Goal: Information Seeking & Learning: Learn about a topic

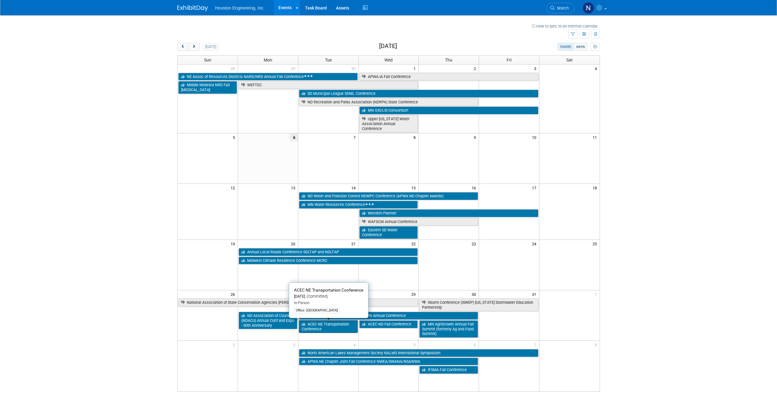
click at [338, 327] on link "ACEC NE Transportation Conference" at bounding box center [328, 327] width 59 height 13
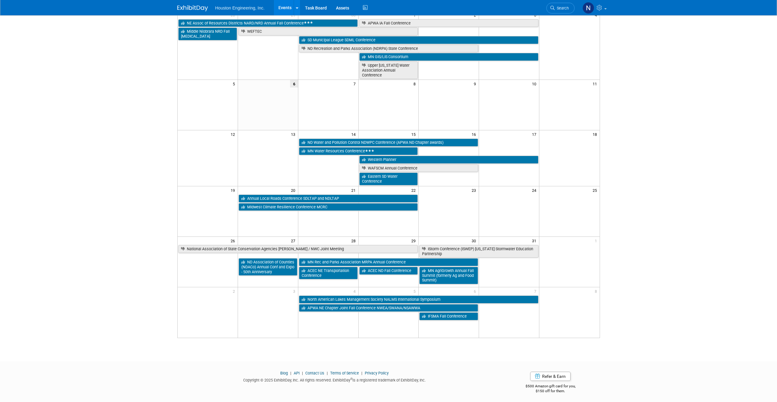
scroll to position [56, 0]
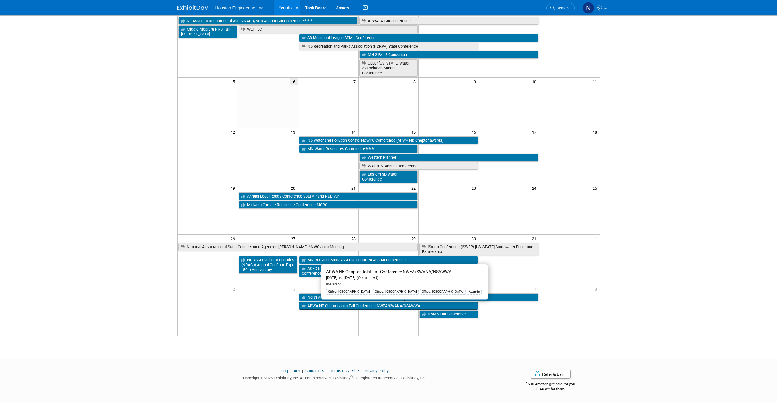
click at [330, 306] on link "APWA NE Chapter Joint Fall Conference NWEA/SWANA/NSAWWA" at bounding box center [388, 306] width 179 height 8
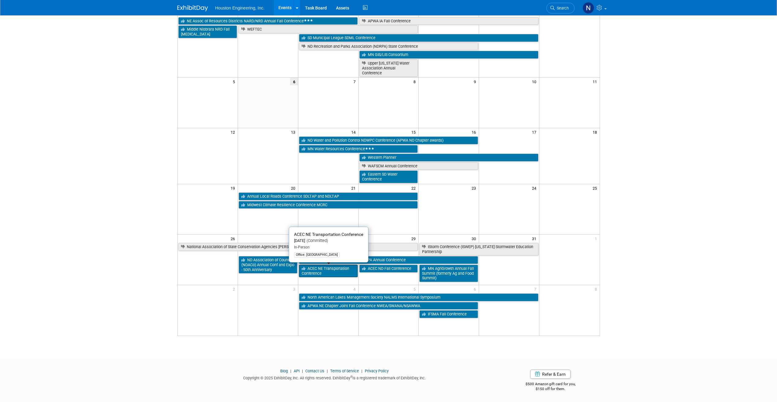
click at [330, 269] on link "ACEC NE Transportation Conference" at bounding box center [328, 271] width 59 height 13
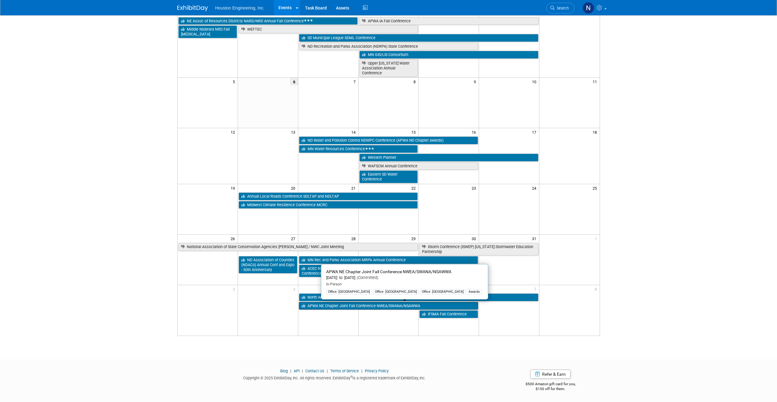
click at [346, 307] on link "APWA NE Chapter Joint Fall Conference NWEA/SWANA/NSAWWA" at bounding box center [388, 306] width 179 height 8
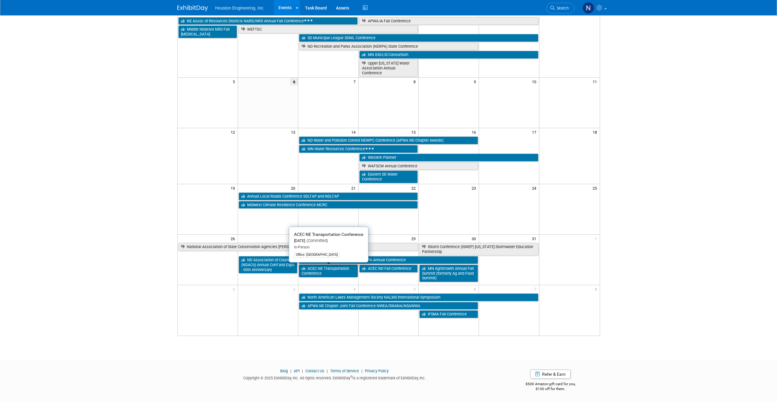
click at [330, 269] on link "ACEC NE Transportation Conference" at bounding box center [328, 271] width 59 height 13
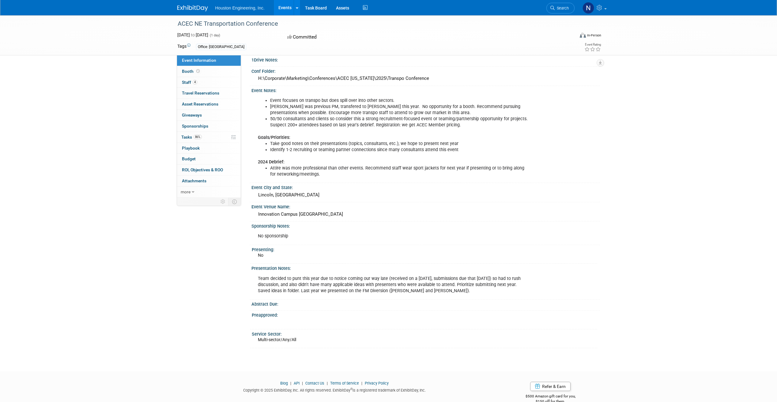
scroll to position [107, 0]
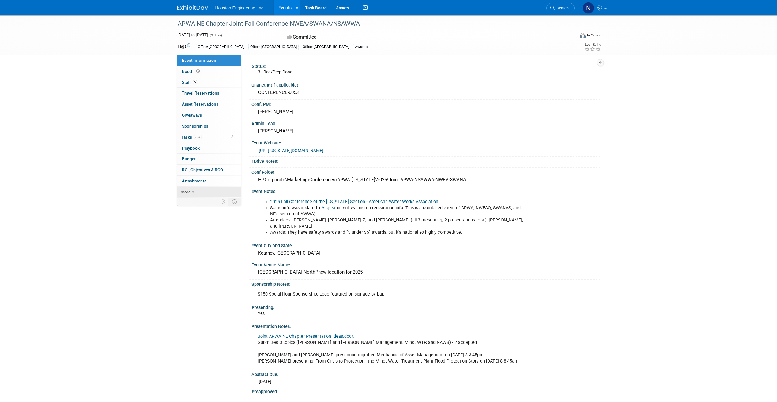
click at [192, 192] on icon at bounding box center [193, 192] width 3 height 4
click at [186, 81] on span "Staff 5" at bounding box center [189, 82] width 15 height 5
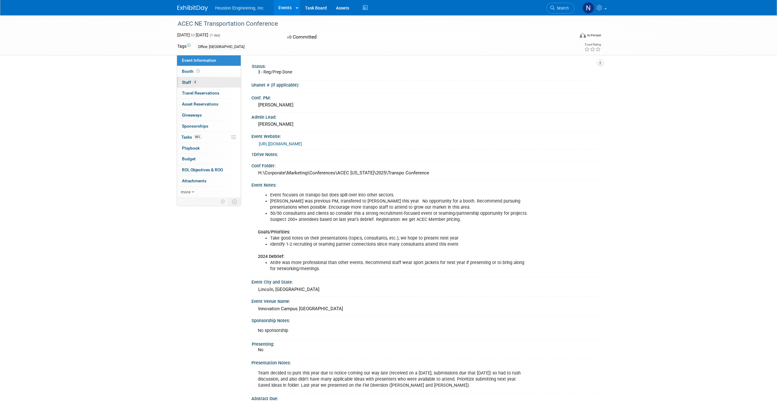
click at [188, 82] on span "Staff 4" at bounding box center [189, 82] width 15 height 5
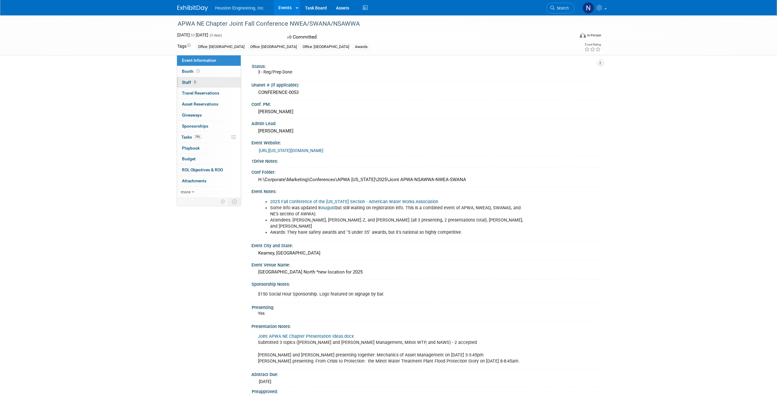
click at [186, 79] on link "5 Staff 5" at bounding box center [209, 82] width 64 height 11
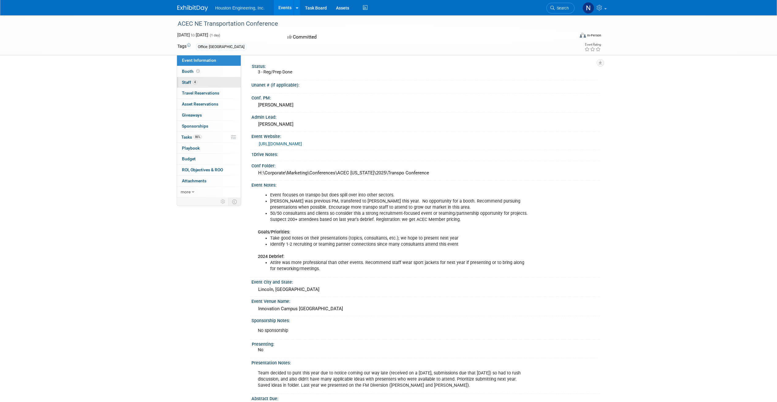
click at [186, 81] on span "Staff 4" at bounding box center [189, 82] width 15 height 5
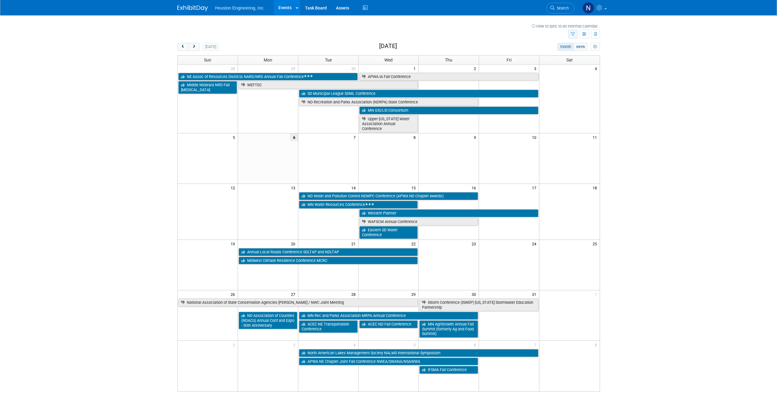
click at [574, 34] on icon "button" at bounding box center [573, 34] width 4 height 4
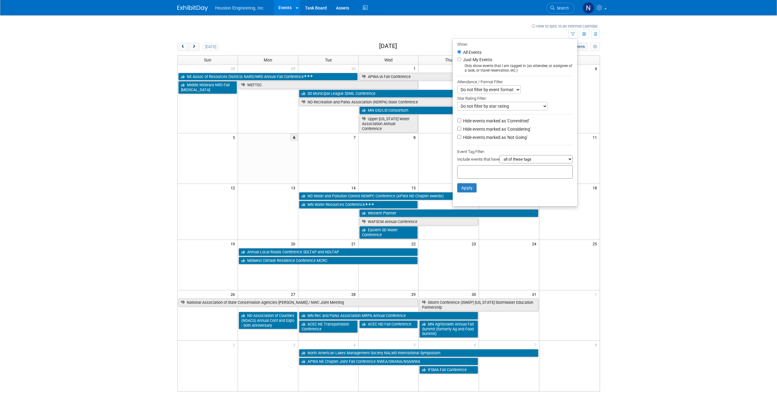
click at [515, 90] on select "Do not filter by event format Only show In-Person events Only show Virtual even…" at bounding box center [488, 89] width 63 height 9
click at [541, 107] on select "Do not filter by star rating Only show events with no ratings (0 stars) Only sh…" at bounding box center [502, 106] width 90 height 9
click at [569, 160] on select "all of these tags any one of these tags only and exactly these specific tags" at bounding box center [535, 159] width 73 height 8
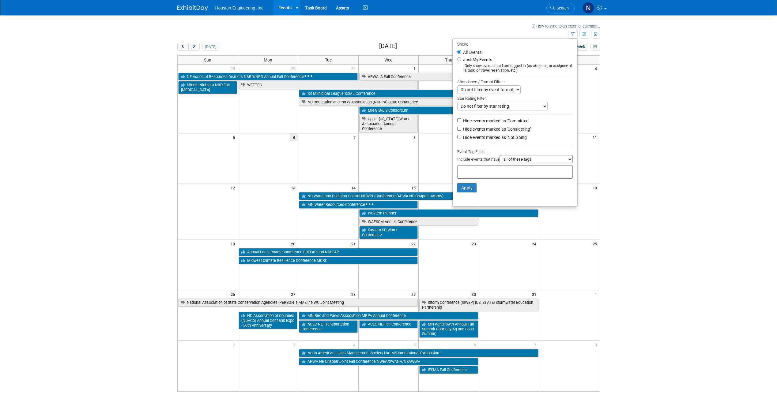
click at [645, 140] on body "Houston Engineering, Inc. Events Recently Viewed Events: APWA MN Fall Conferenc…" at bounding box center [388, 201] width 777 height 402
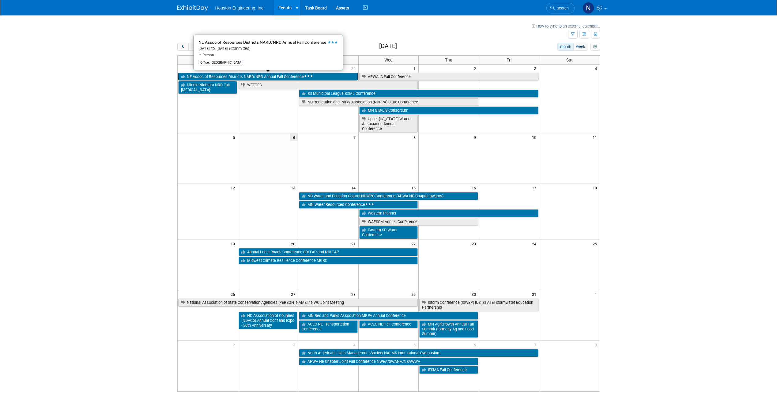
click at [334, 77] on link "NE Assoc of Resources Districts NARD/NRD Annual Fall Conference" at bounding box center [267, 77] width 179 height 8
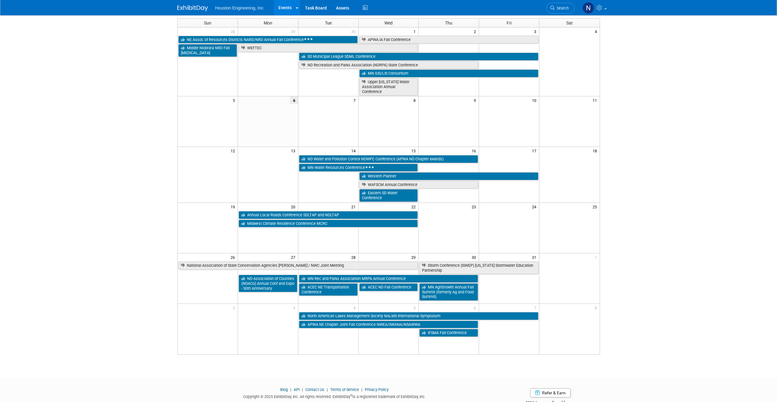
scroll to position [56, 0]
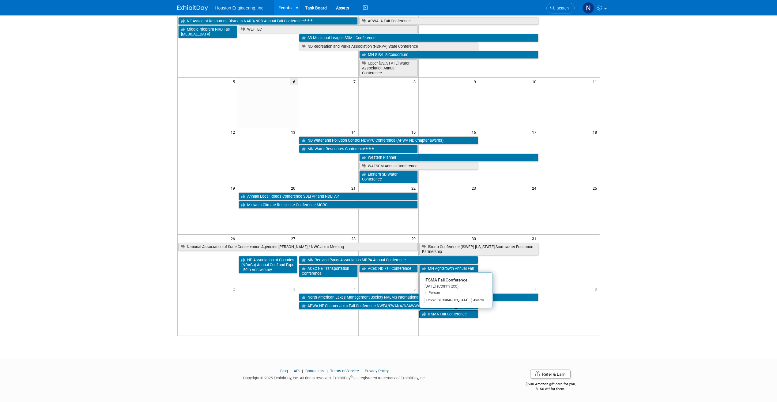
click at [458, 314] on link "IFSMA Fall Conference" at bounding box center [448, 314] width 59 height 8
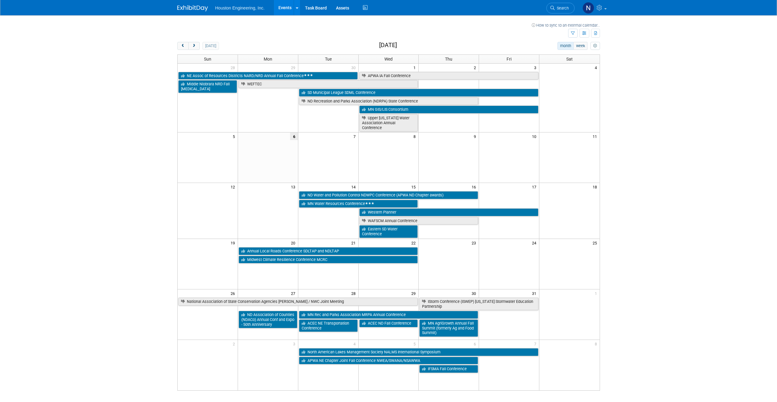
scroll to position [0, 0]
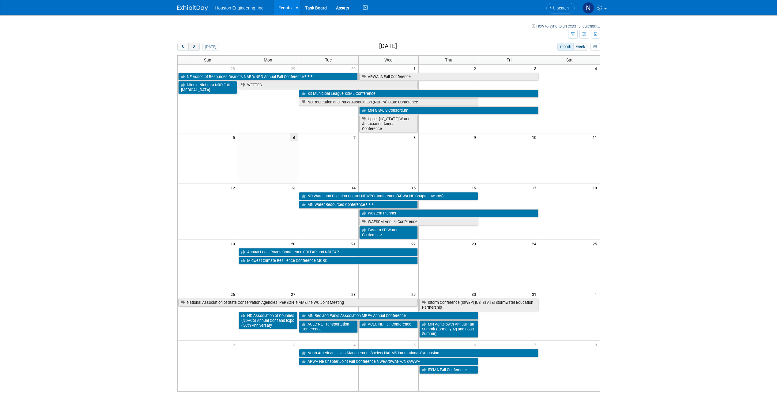
click at [195, 45] on span "next" at bounding box center [194, 47] width 5 height 4
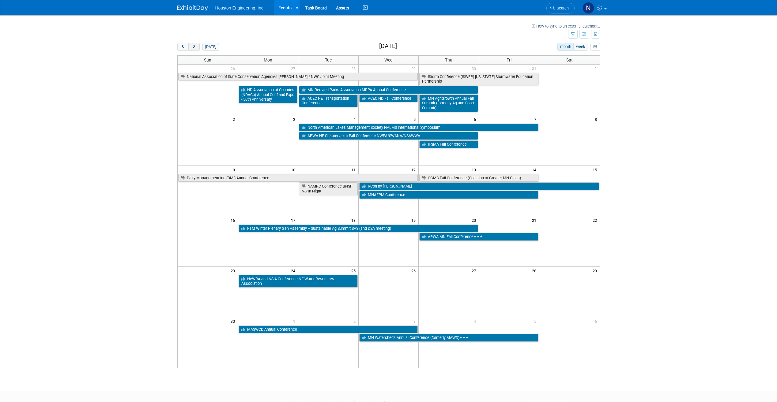
click at [195, 45] on span "next" at bounding box center [194, 47] width 5 height 4
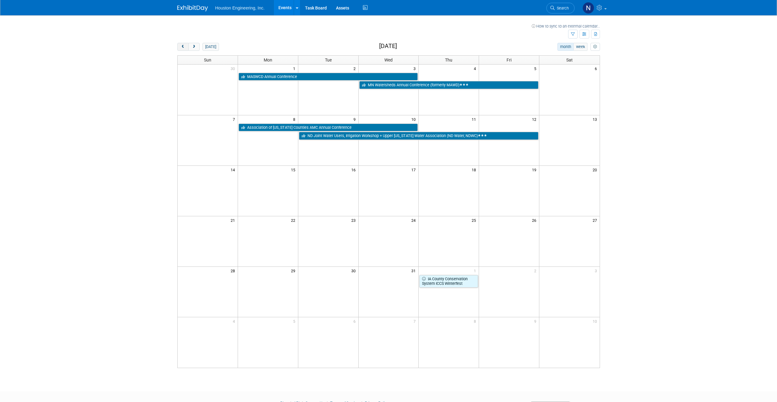
click at [183, 47] on span "prev" at bounding box center [183, 47] width 5 height 4
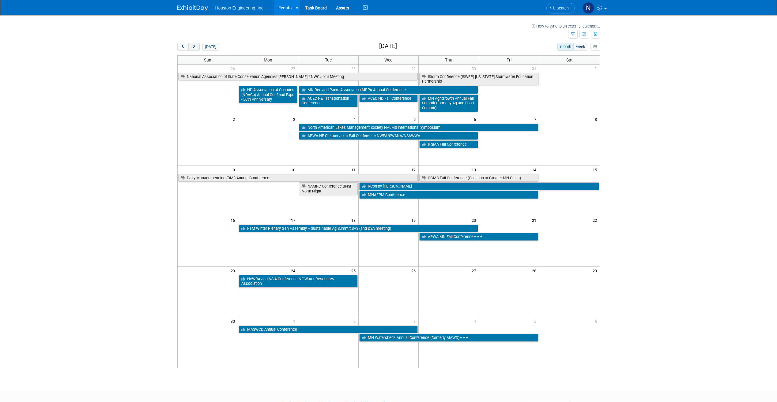
click at [194, 47] on button "next" at bounding box center [193, 47] width 11 height 8
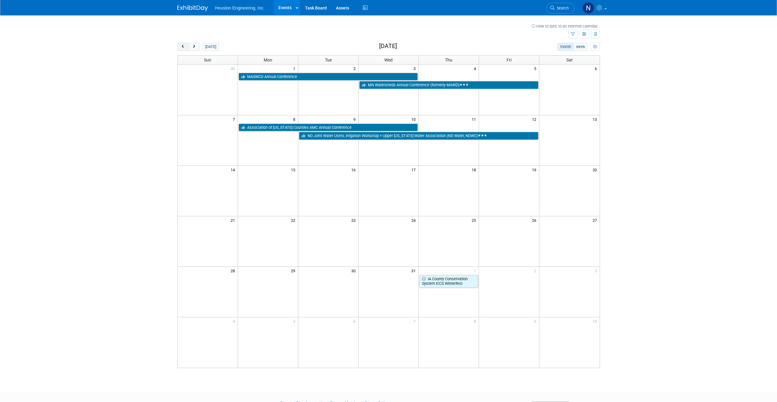
click at [186, 47] on button "prev" at bounding box center [182, 47] width 11 height 8
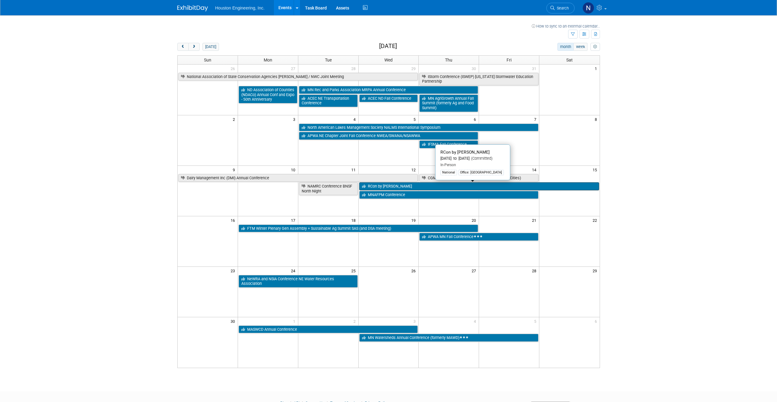
click at [471, 185] on link "RCon by [PERSON_NAME]" at bounding box center [479, 186] width 240 height 8
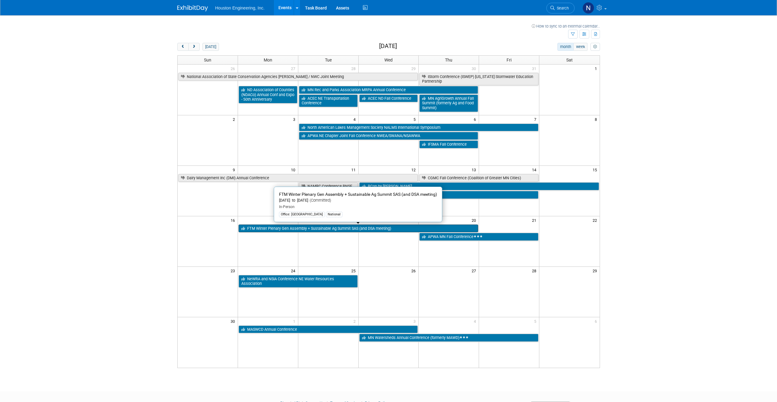
click at [366, 228] on link "FTM Winter Plenary Gen Assembly + Sustainable Ag Summit SAS (and DSA meeting)" at bounding box center [358, 229] width 239 height 8
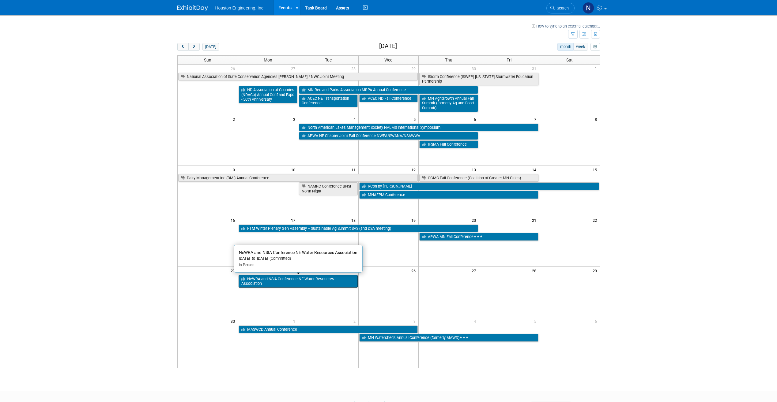
click at [315, 282] on link "NeWRA and NSIA Conference NE Water Resources Association" at bounding box center [298, 281] width 119 height 13
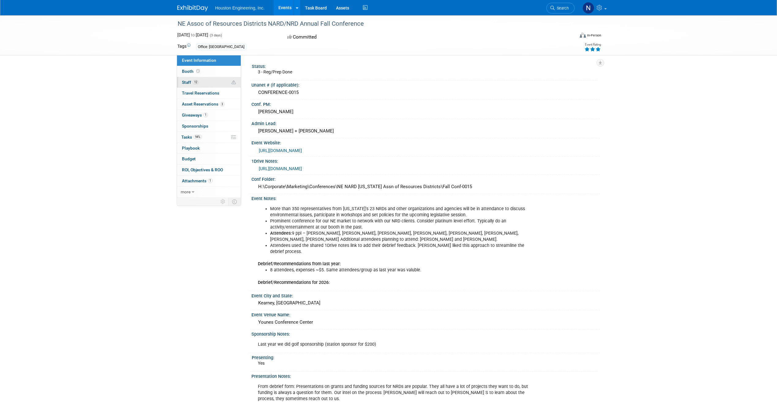
click at [188, 83] on span "Staff 12" at bounding box center [190, 82] width 17 height 5
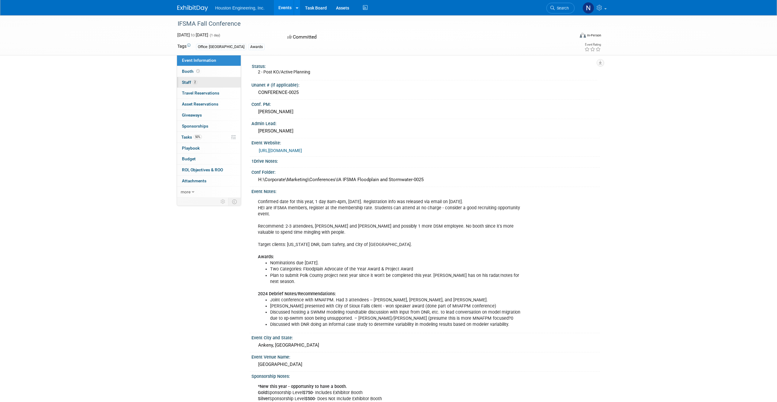
click at [184, 82] on span "Staff 2" at bounding box center [189, 82] width 15 height 5
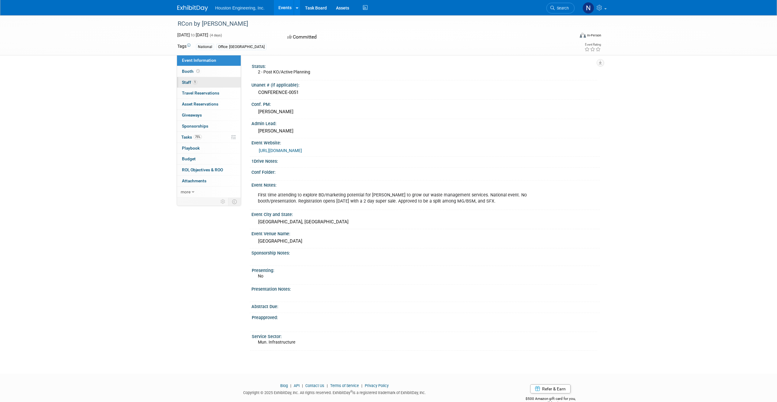
click at [183, 82] on span "Staff 1" at bounding box center [189, 82] width 15 height 5
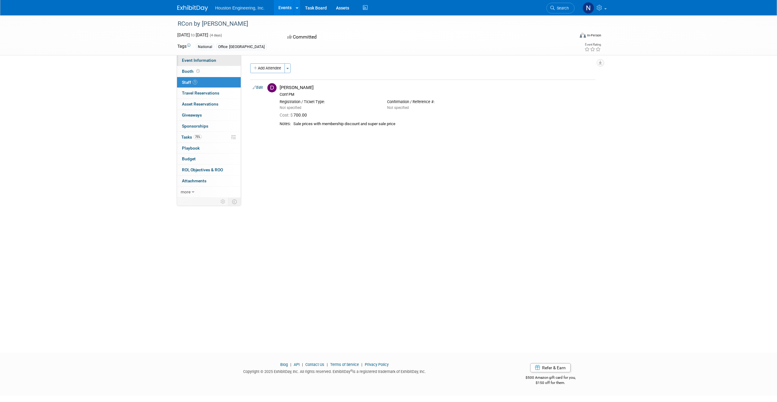
click at [188, 62] on span "Event Information" at bounding box center [199, 60] width 34 height 5
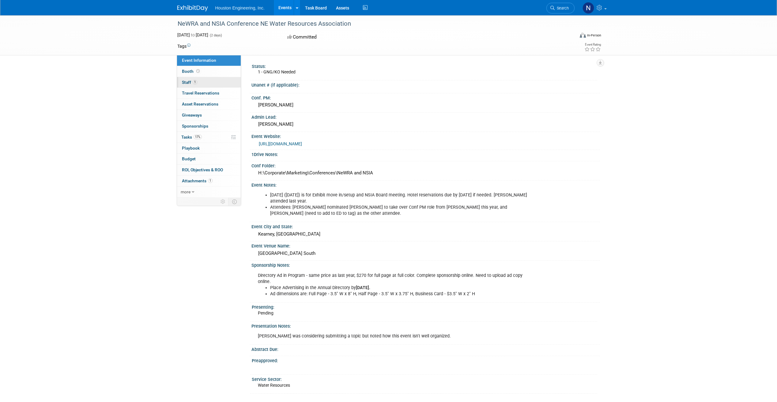
click at [186, 82] on span "Staff 1" at bounding box center [189, 82] width 15 height 5
